Goal: Transaction & Acquisition: Purchase product/service

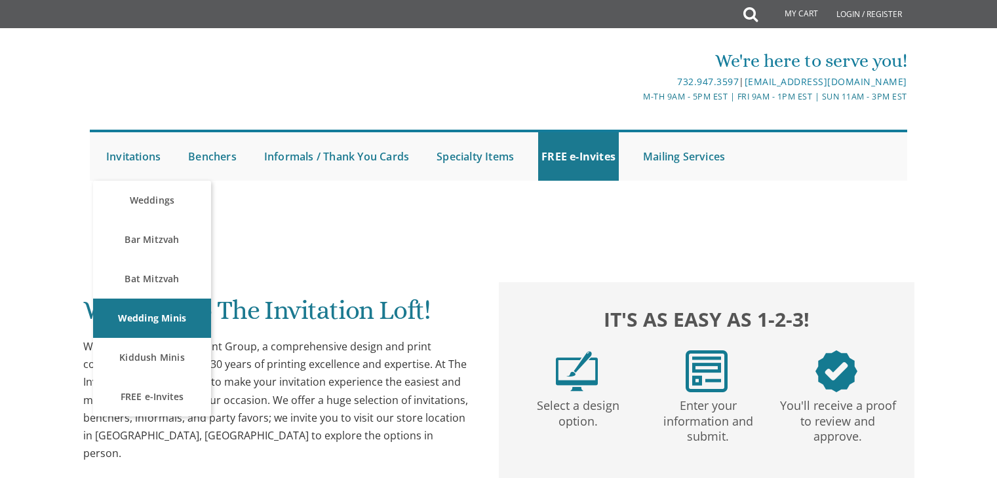
click at [119, 154] on link "Invitations" at bounding box center [133, 156] width 61 height 48
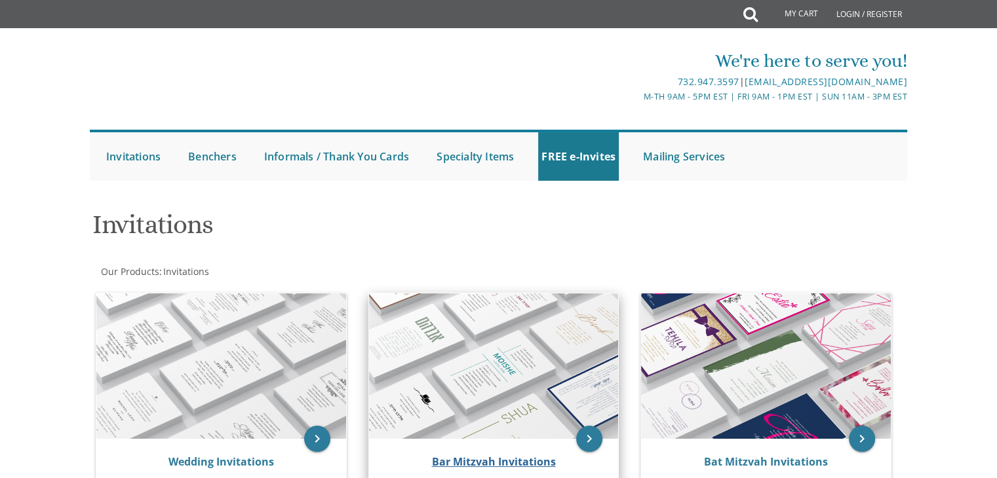
click at [483, 322] on img at bounding box center [494, 366] width 250 height 145
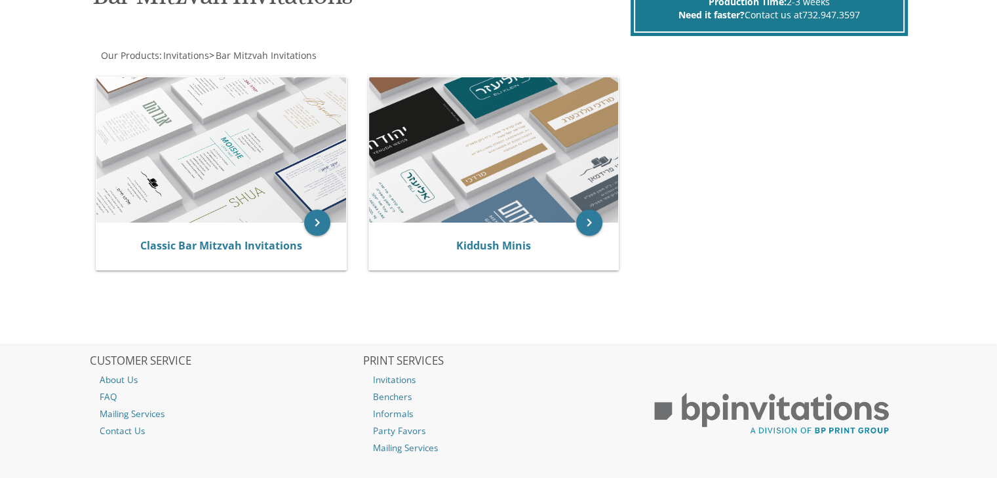
scroll to position [231, 0]
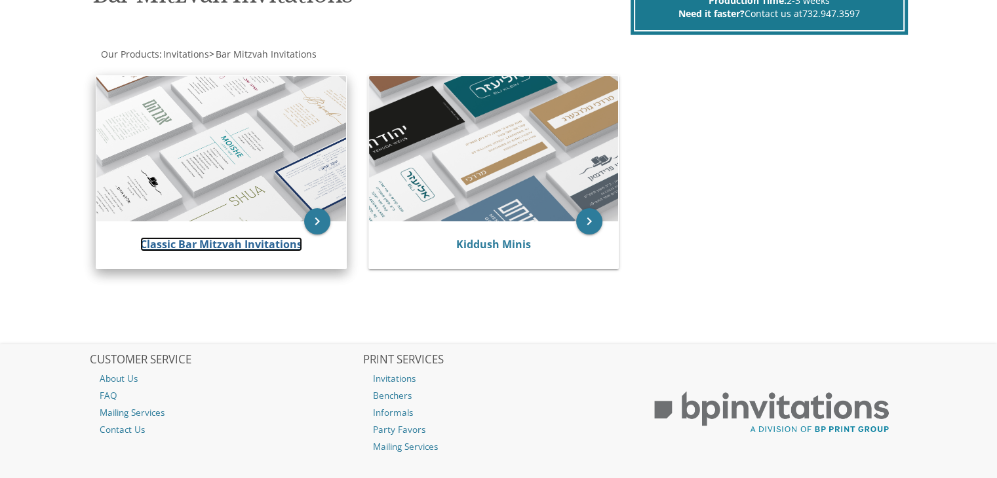
click at [204, 244] on link "Classic Bar Mitzvah Invitations" at bounding box center [221, 244] width 162 height 14
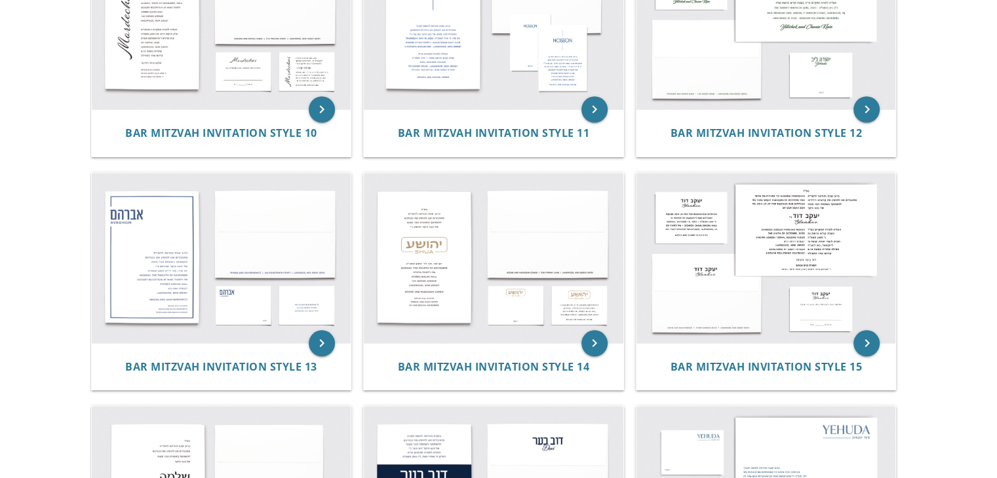
scroll to position [1050, 0]
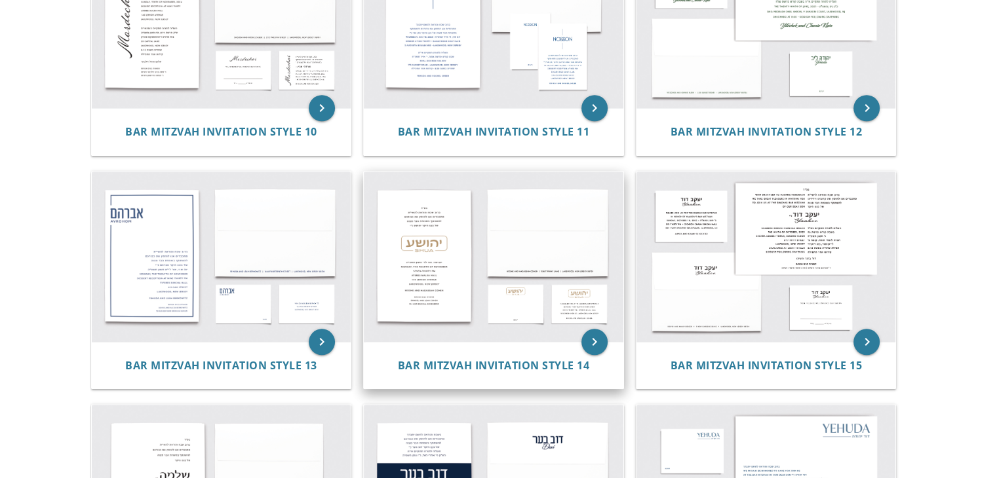
click at [425, 247] on img at bounding box center [493, 257] width 259 height 170
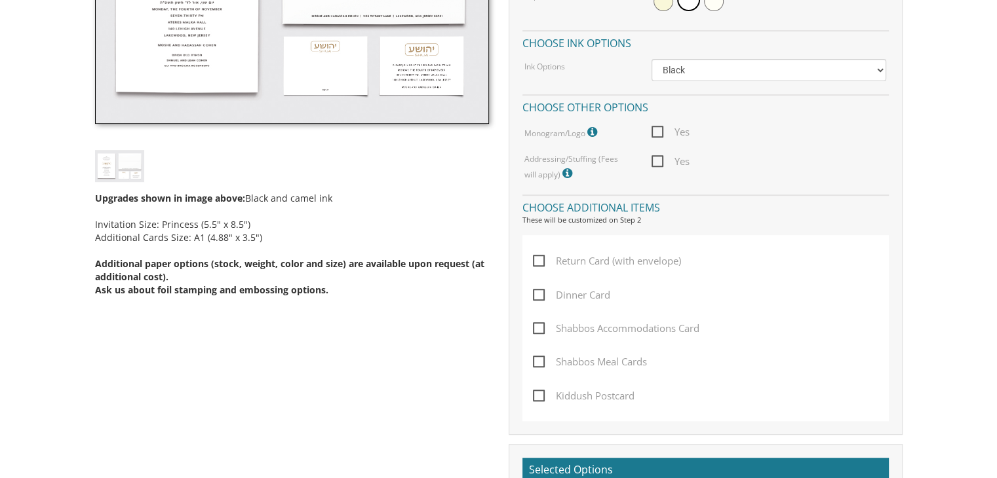
scroll to position [528, 0]
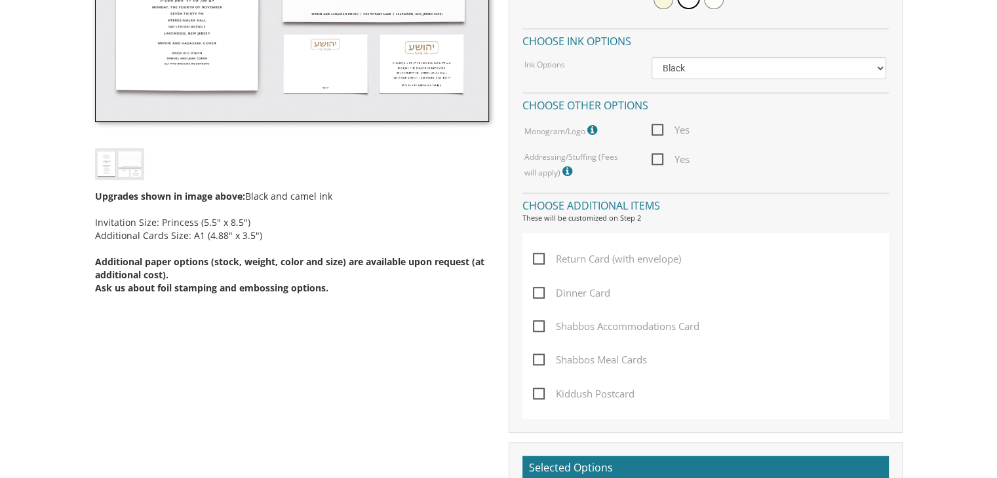
click at [534, 256] on span "Return Card (with envelope)" at bounding box center [607, 259] width 148 height 16
click at [534, 256] on input "Return Card (with envelope)" at bounding box center [537, 258] width 9 height 9
checkbox input "true"
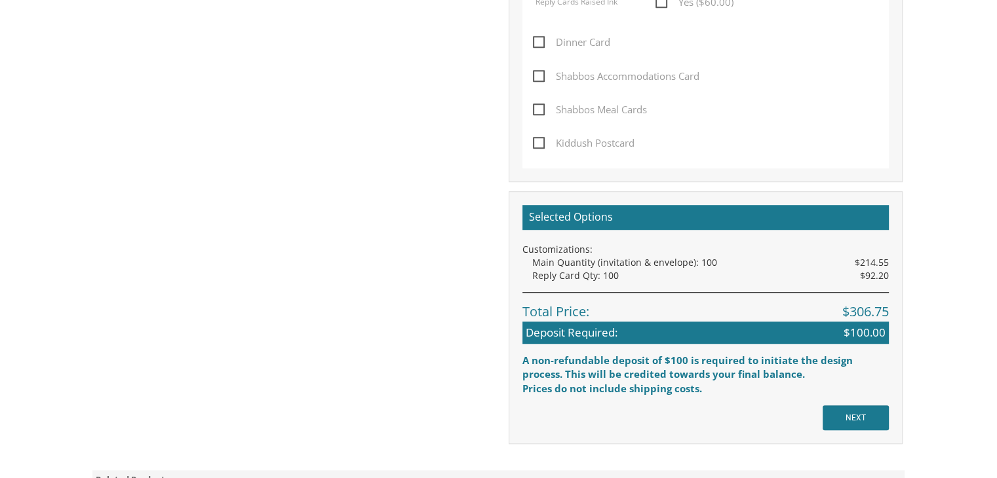
scroll to position [915, 0]
click at [850, 423] on input "NEXT" at bounding box center [855, 418] width 66 height 25
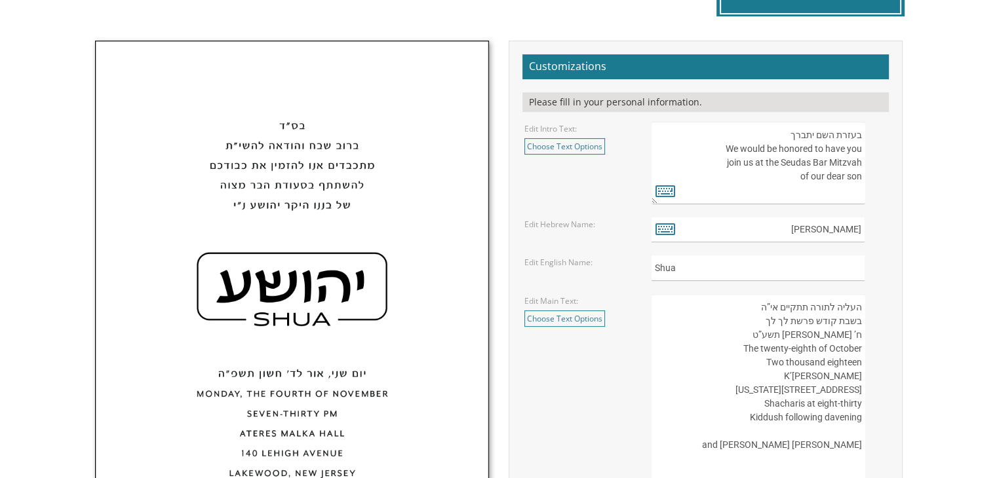
scroll to position [412, 0]
